Goal: Understand process/instructions

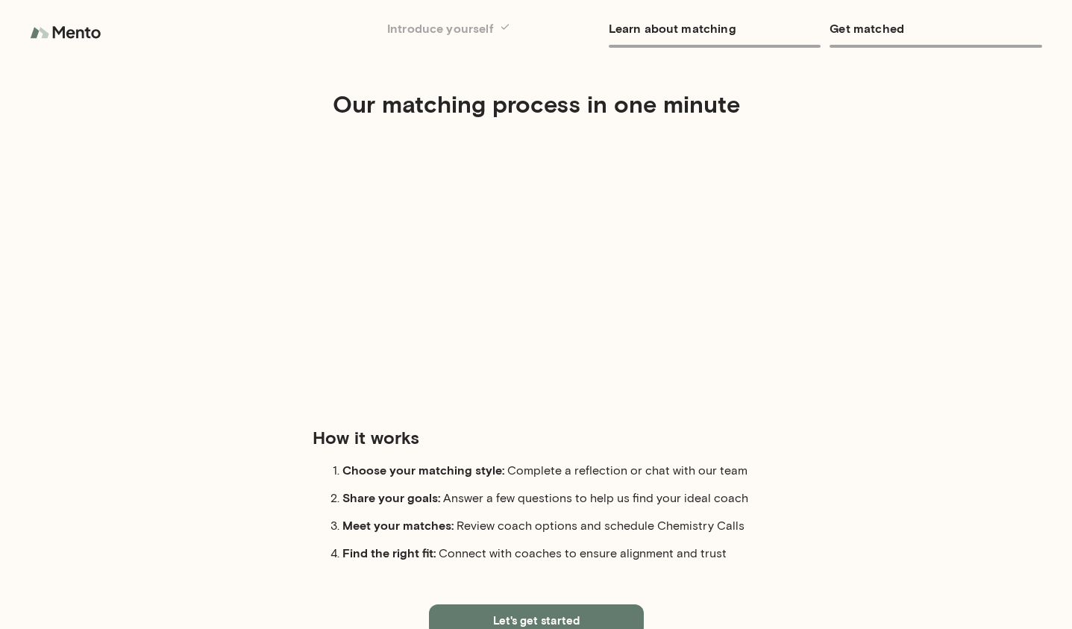
scroll to position [43, 0]
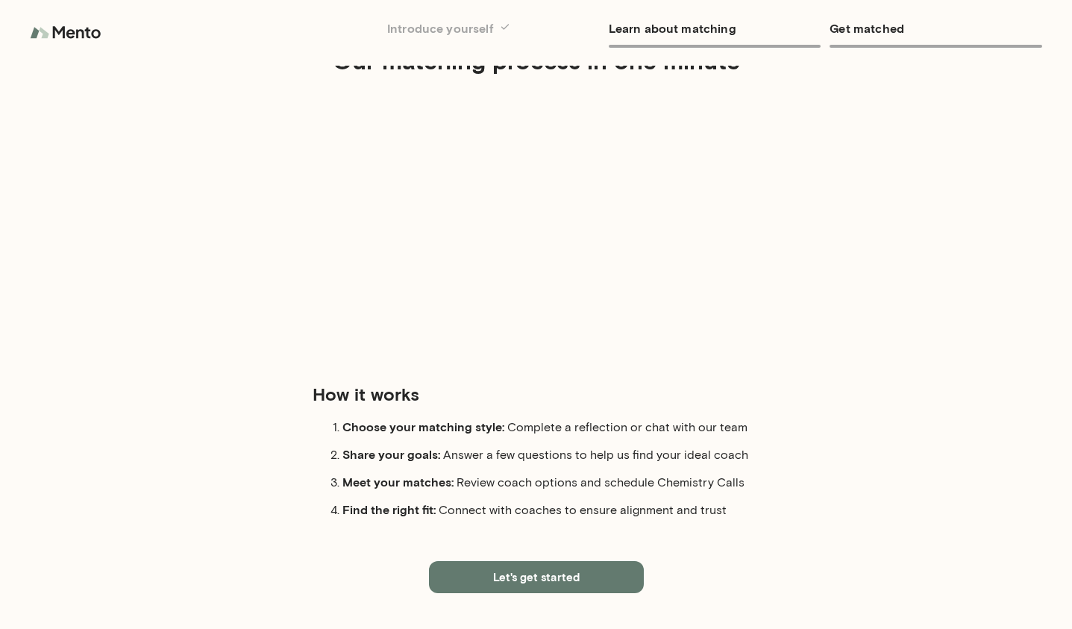
click at [610, 571] on button "Let's get started" at bounding box center [536, 576] width 215 height 31
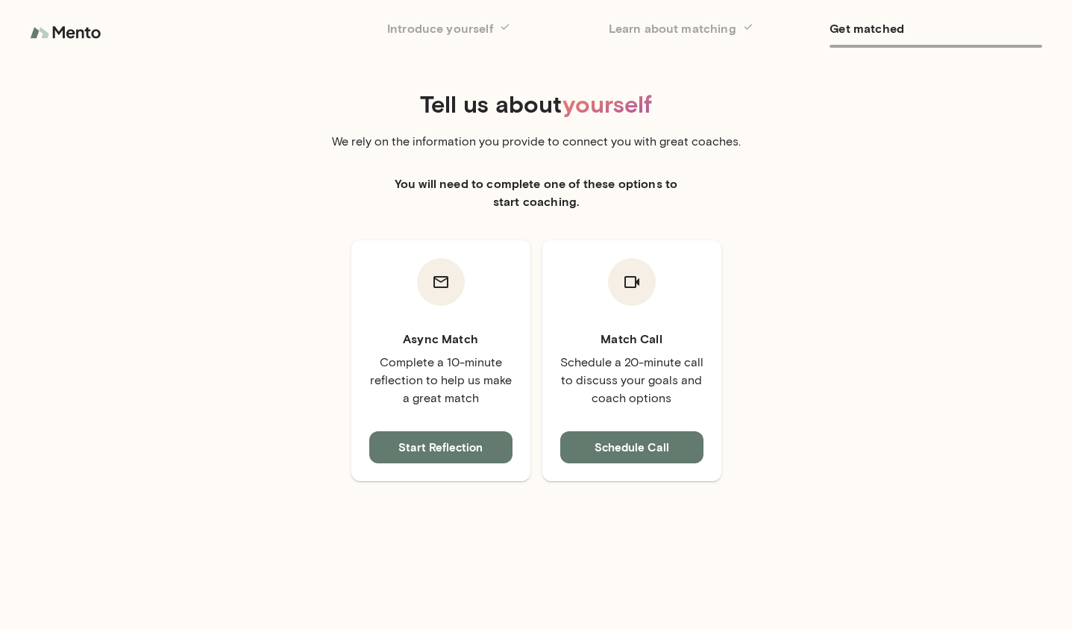
click at [74, 28] on img at bounding box center [67, 33] width 75 height 30
click at [56, 37] on img at bounding box center [67, 33] width 75 height 30
click at [37, 30] on img at bounding box center [67, 33] width 75 height 30
click at [107, 28] on div "Introduce yourself Learn about matching Get matched" at bounding box center [536, 33] width 1072 height 66
